Goal: Task Accomplishment & Management: Manage account settings

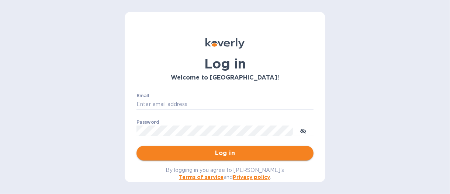
type input "pthornton@cmglobal.com"
click at [238, 156] on span "Log in" at bounding box center [224, 153] width 165 height 9
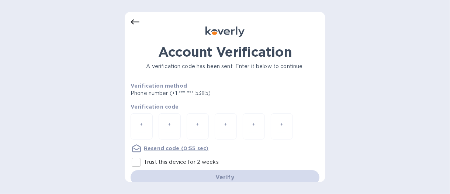
scroll to position [7, 0]
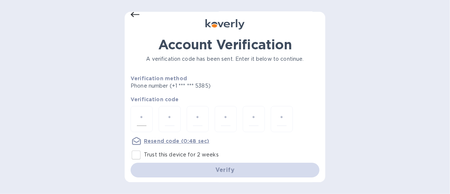
click at [145, 118] on input "number" at bounding box center [142, 119] width 10 height 14
type input "8"
type input "0"
type input "1"
type input "0"
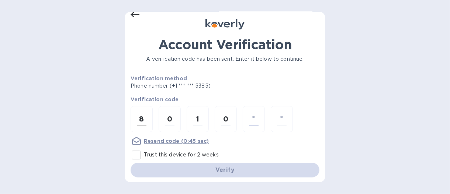
type input "9"
type input "1"
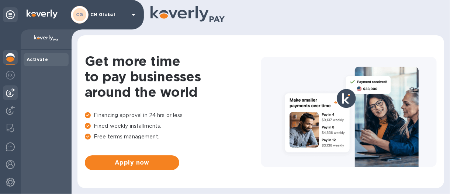
click at [10, 90] on img at bounding box center [10, 92] width 9 height 9
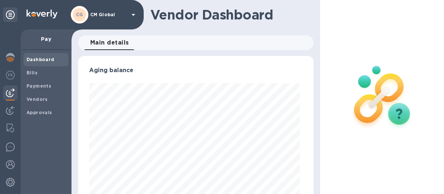
scroll to position [159, 233]
click at [11, 107] on img at bounding box center [10, 110] width 9 height 9
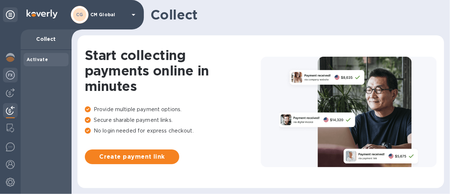
click at [14, 74] on img at bounding box center [10, 75] width 9 height 9
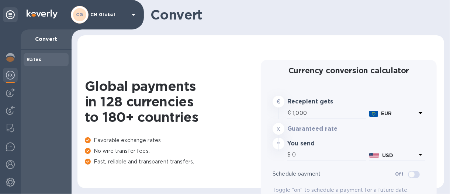
type input "1,172.15"
click at [11, 15] on icon at bounding box center [10, 14] width 9 height 9
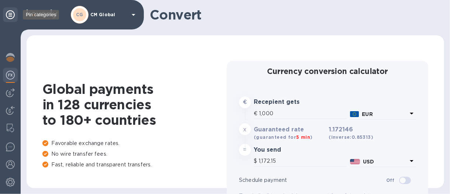
click at [11, 15] on icon at bounding box center [10, 14] width 9 height 9
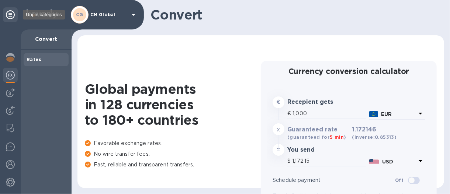
click at [11, 15] on icon at bounding box center [10, 14] width 9 height 9
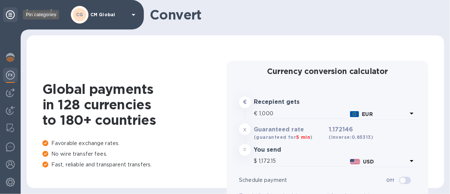
click at [10, 15] on icon at bounding box center [10, 14] width 9 height 9
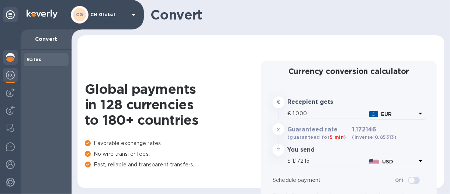
click at [7, 55] on img at bounding box center [10, 57] width 9 height 9
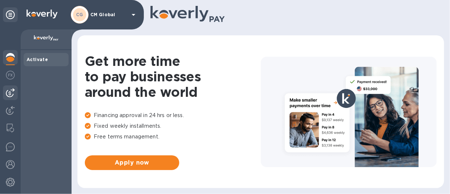
click at [11, 90] on img at bounding box center [10, 92] width 9 height 9
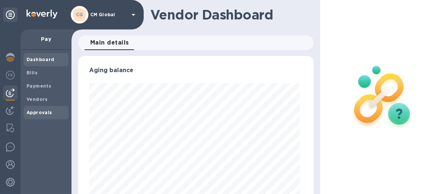
scroll to position [159, 233]
click at [35, 113] on b "Approvals" at bounding box center [40, 113] width 26 height 6
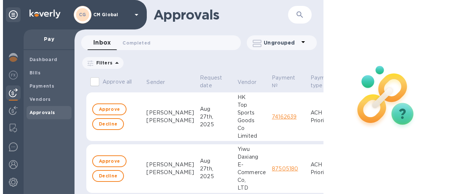
scroll to position [11, 2]
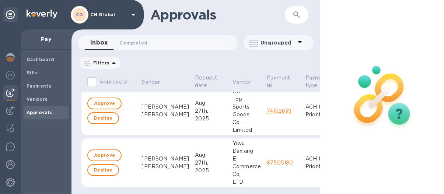
click at [109, 99] on span "Approve" at bounding box center [104, 103] width 21 height 9
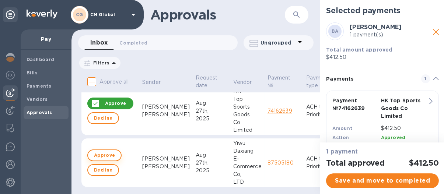
click at [105, 151] on span "Approve" at bounding box center [104, 155] width 21 height 9
checkbox input "true"
click at [361, 182] on span "Save and move to completed" at bounding box center [382, 181] width 101 height 9
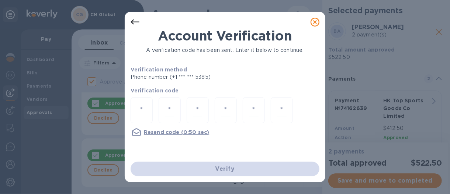
click at [141, 103] on div at bounding box center [142, 110] width 22 height 26
type input "6"
type input "5"
type input "4"
type input "0"
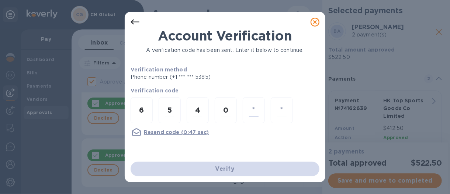
type input "0"
type input "7"
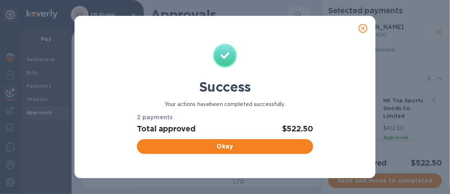
checkbox input "false"
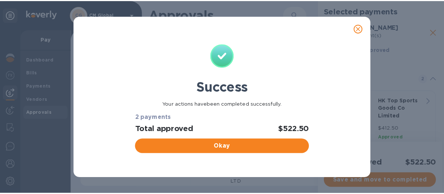
scroll to position [0, 2]
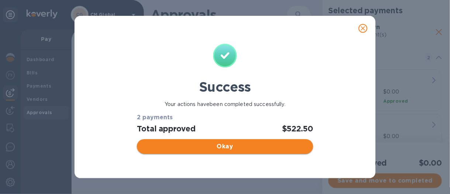
click at [208, 146] on span "Okay" at bounding box center [225, 146] width 164 height 9
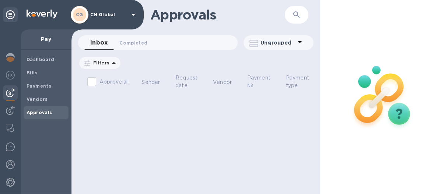
scroll to position [0, 0]
